Goal: Transaction & Acquisition: Purchase product/service

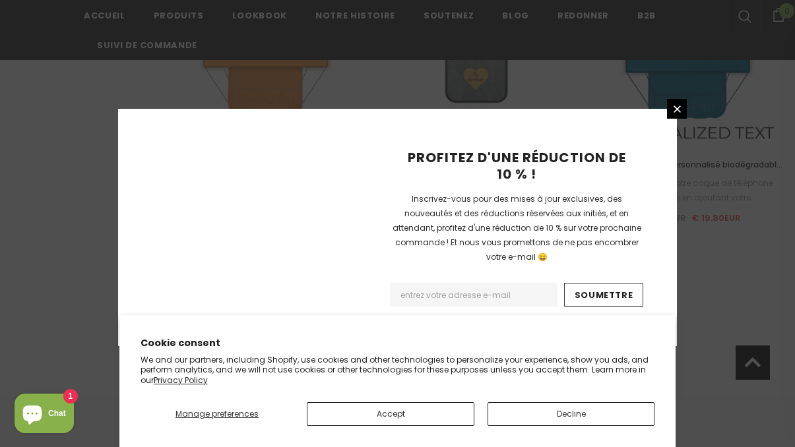
scroll to position [1666, 0]
